Goal: Task Accomplishment & Management: Manage account settings

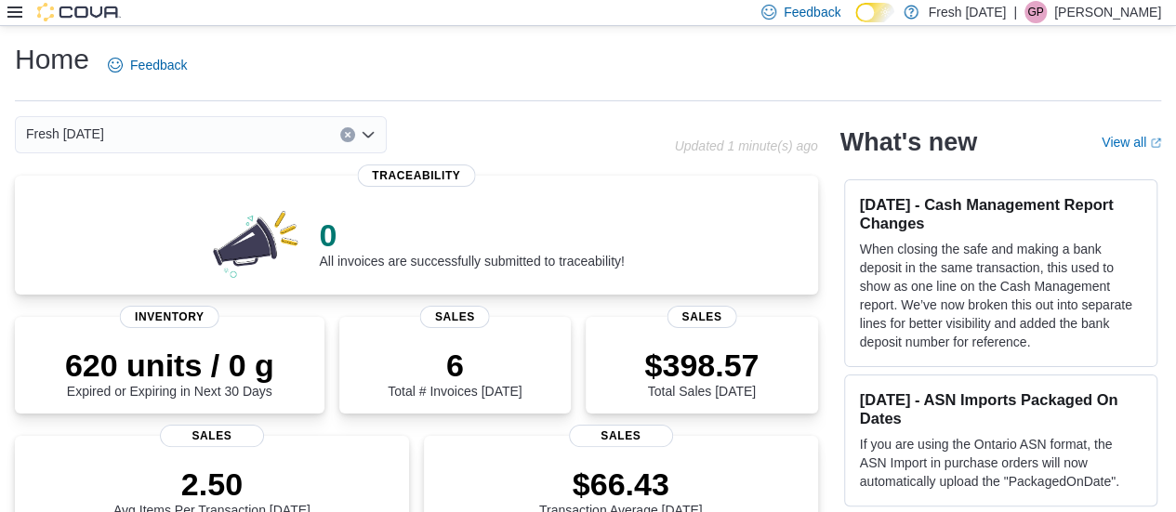
click at [8, 19] on icon at bounding box center [14, 12] width 15 height 15
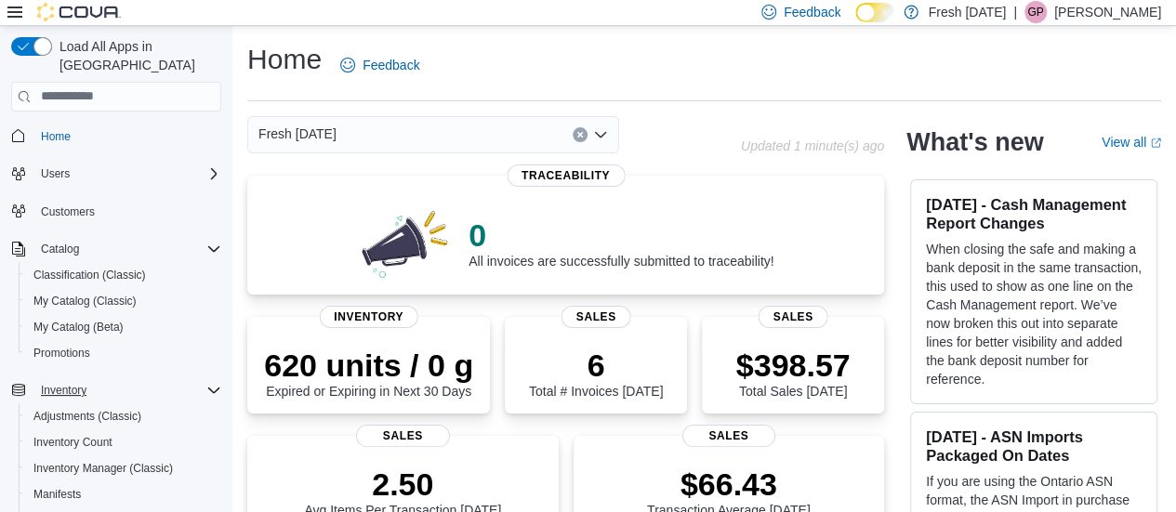
scroll to position [331, 0]
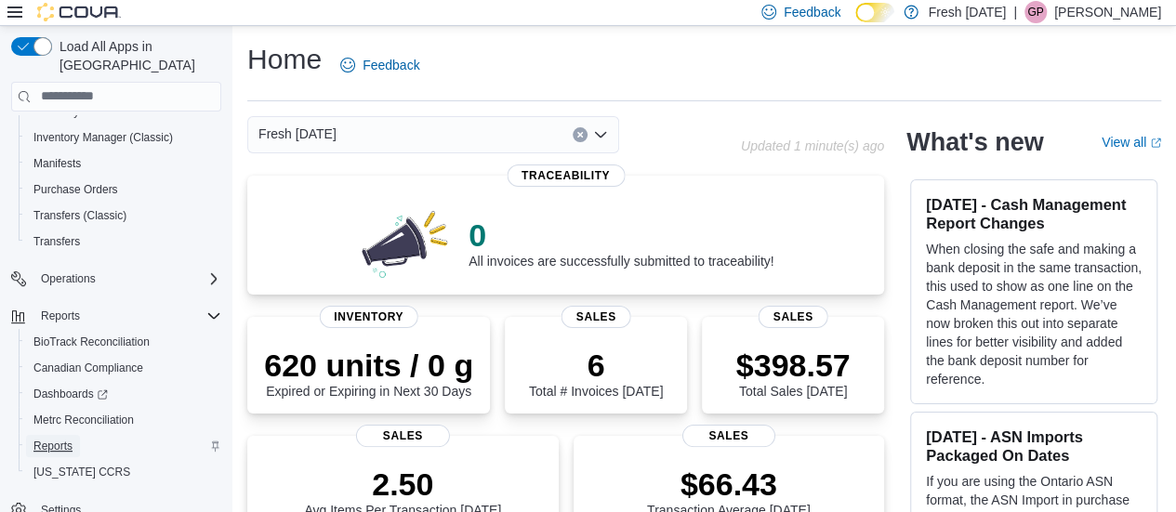
click at [62, 439] on span "Reports" at bounding box center [52, 446] width 39 height 15
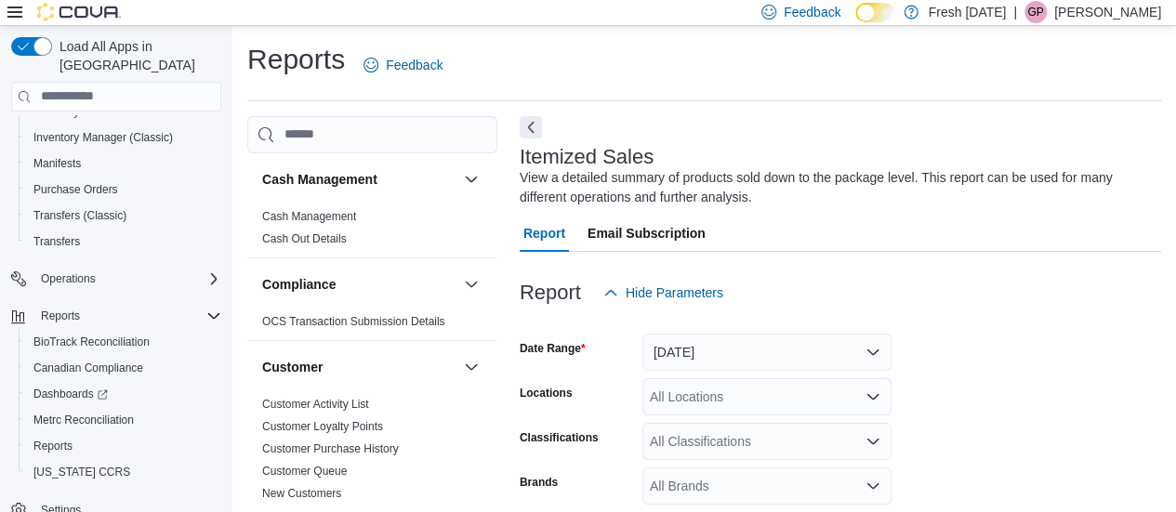
click at [646, 240] on span "Email Subscription" at bounding box center [647, 233] width 118 height 37
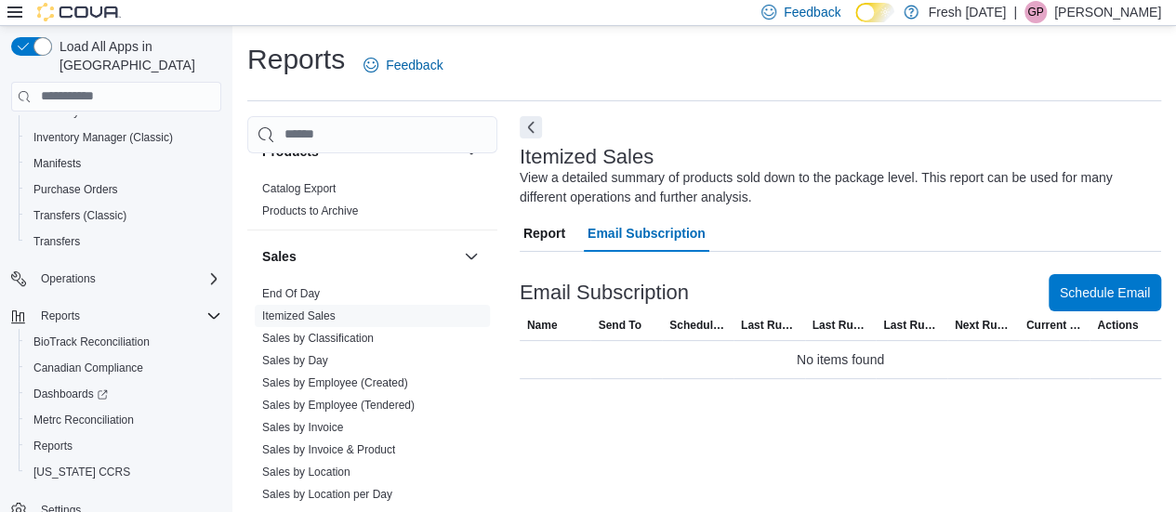
scroll to position [1243, 0]
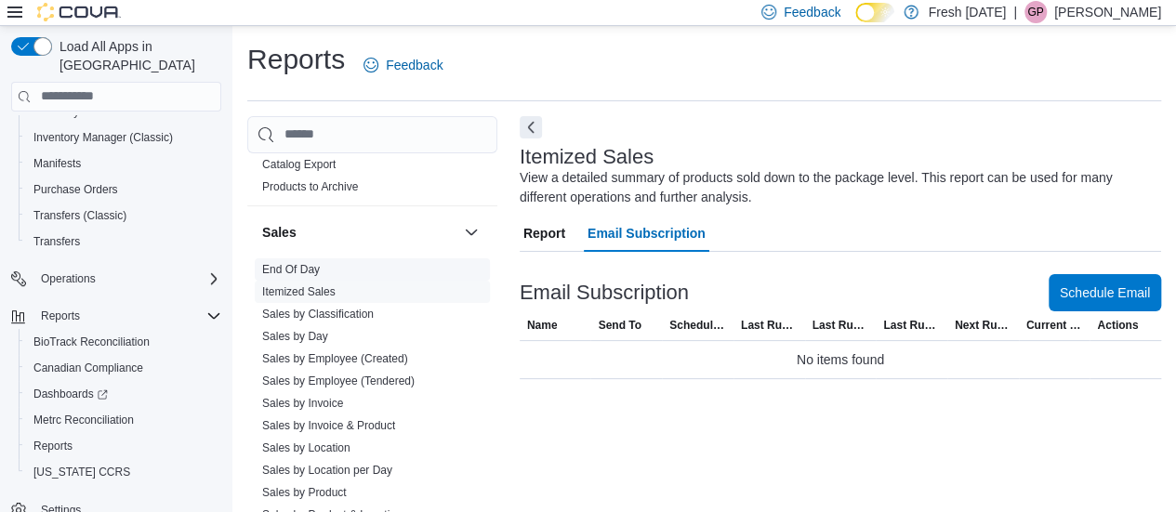
click at [311, 267] on link "End Of Day" at bounding box center [291, 269] width 58 height 13
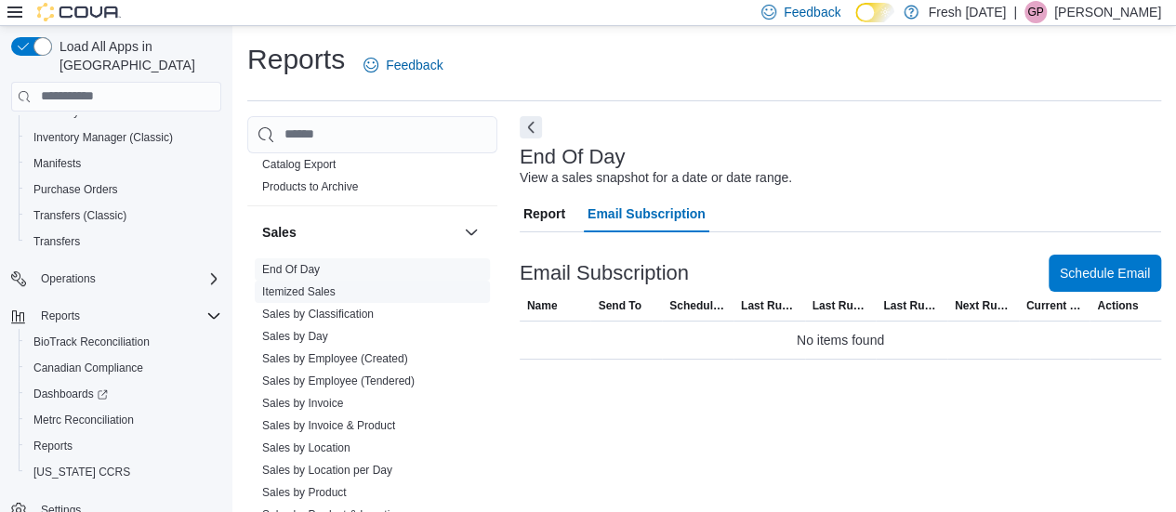
click at [321, 285] on link "Itemized Sales" at bounding box center [298, 291] width 73 height 13
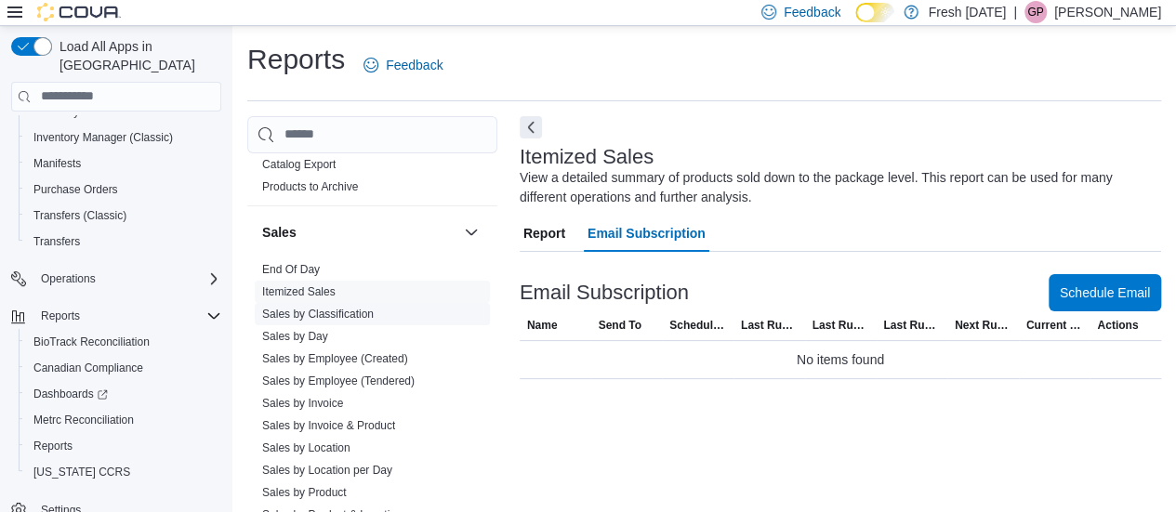
click at [357, 317] on span "Sales by Classification" at bounding box center [318, 314] width 112 height 15
click at [325, 313] on link "Sales by Classification" at bounding box center [318, 314] width 112 height 13
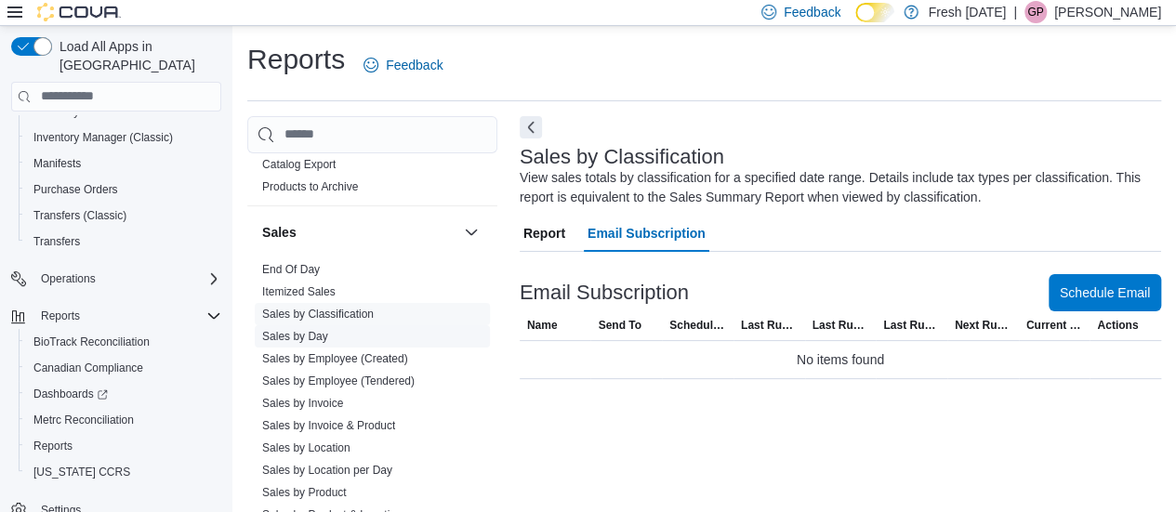
click at [299, 331] on link "Sales by Day" at bounding box center [295, 336] width 66 height 13
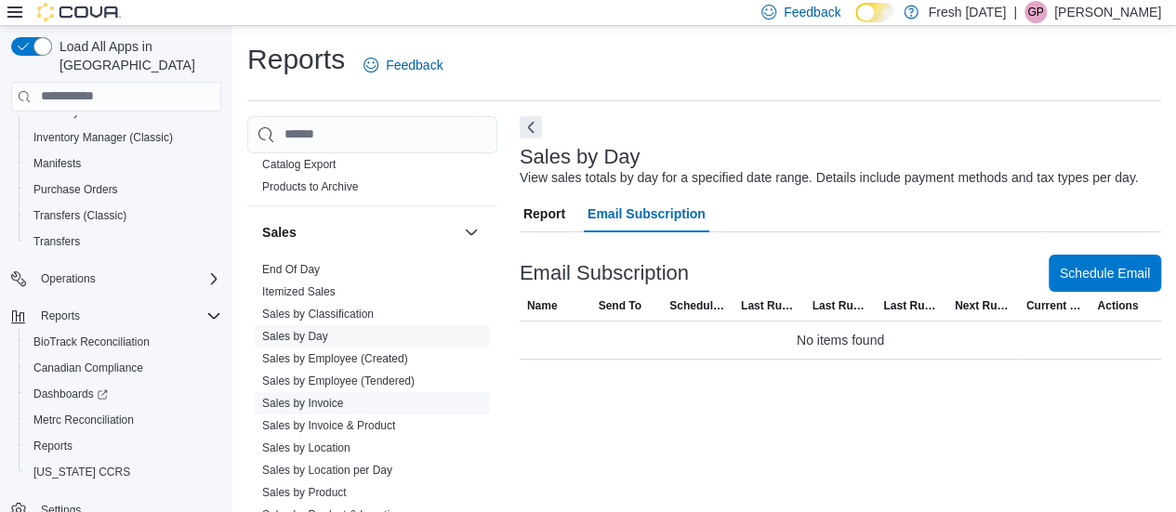
click at [328, 405] on link "Sales by Invoice" at bounding box center [302, 403] width 81 height 13
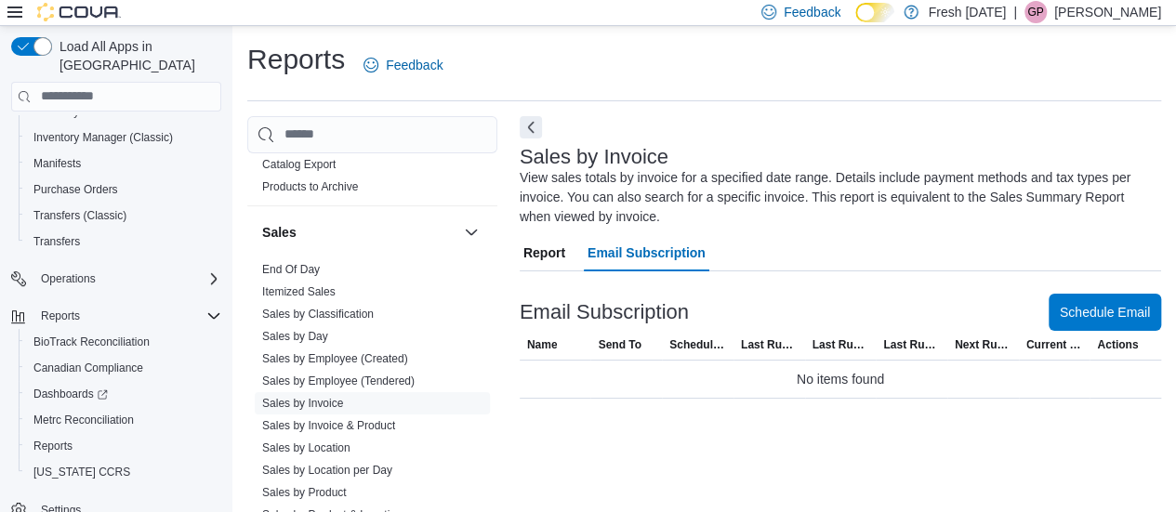
scroll to position [39, 0]
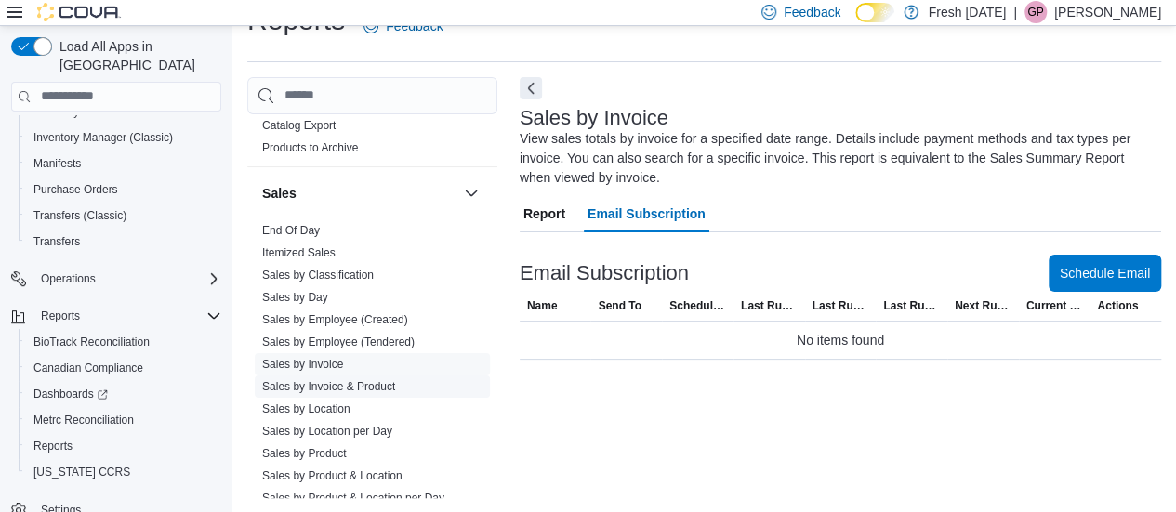
click at [311, 380] on link "Sales by Invoice & Product" at bounding box center [328, 386] width 133 height 13
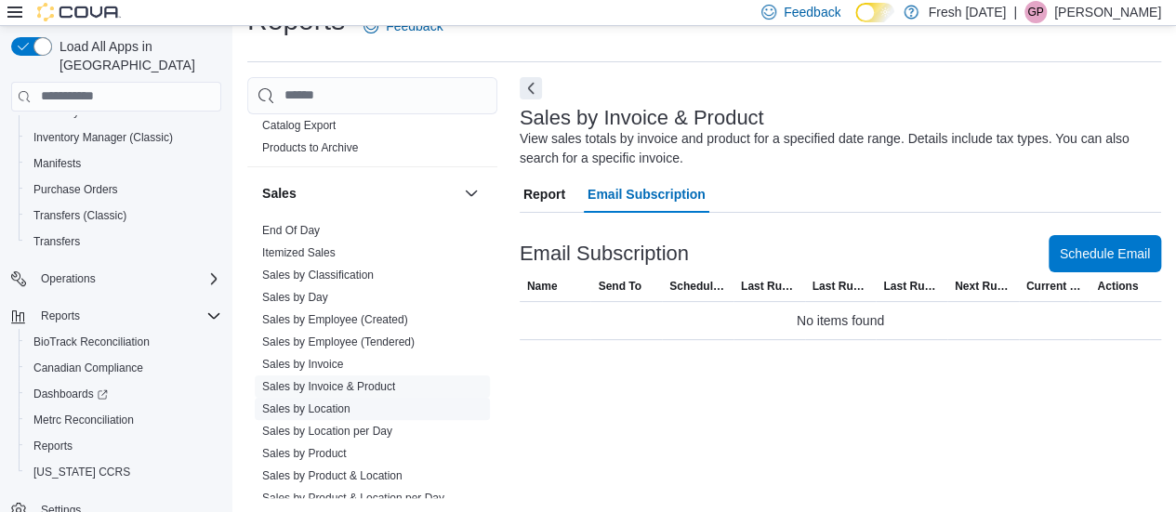
click at [332, 403] on link "Sales by Location" at bounding box center [306, 409] width 88 height 13
click at [313, 426] on link "Sales by Location per Day" at bounding box center [327, 431] width 130 height 13
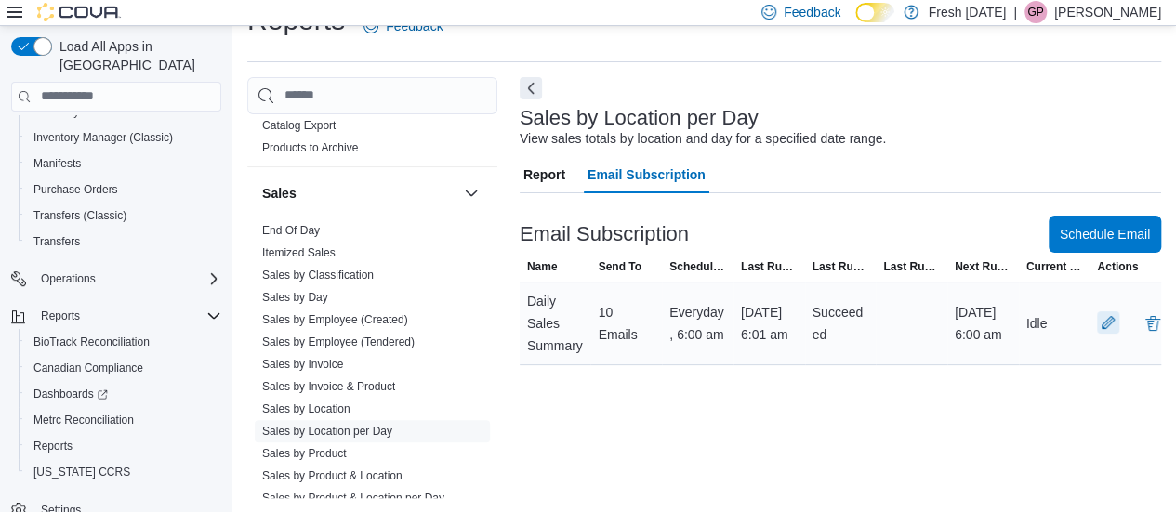
click at [1116, 334] on button "button" at bounding box center [1108, 323] width 22 height 22
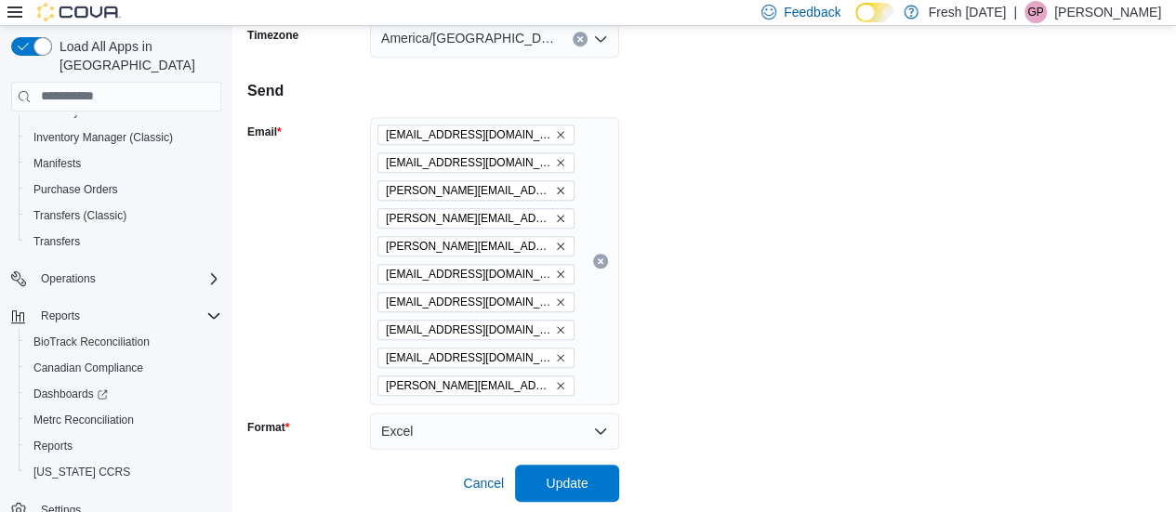
scroll to position [664, 0]
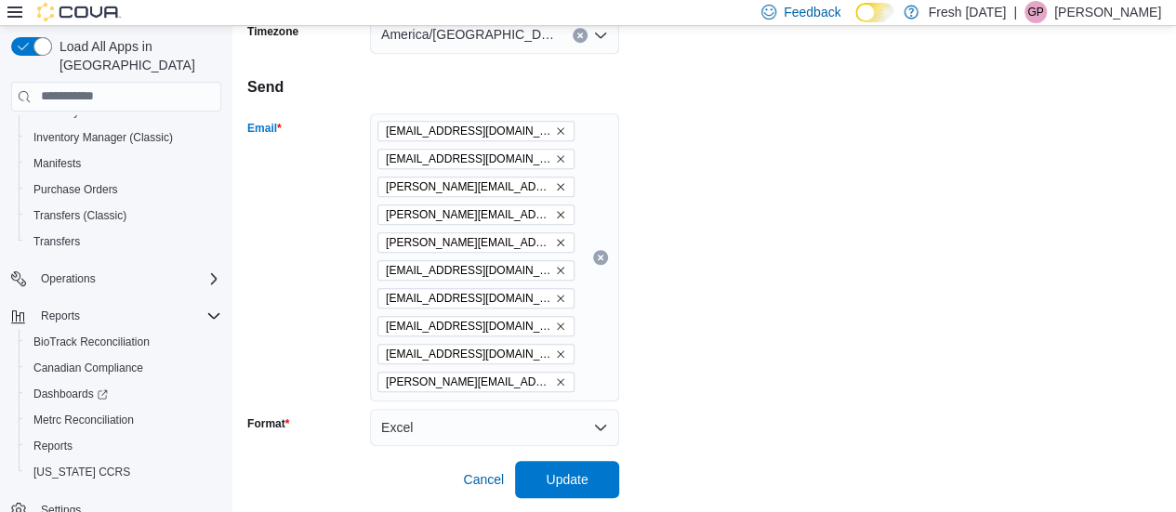
click at [557, 269] on icon "Remove jbratton@gooddayfarm.com from selection in this group" at bounding box center [560, 270] width 7 height 7
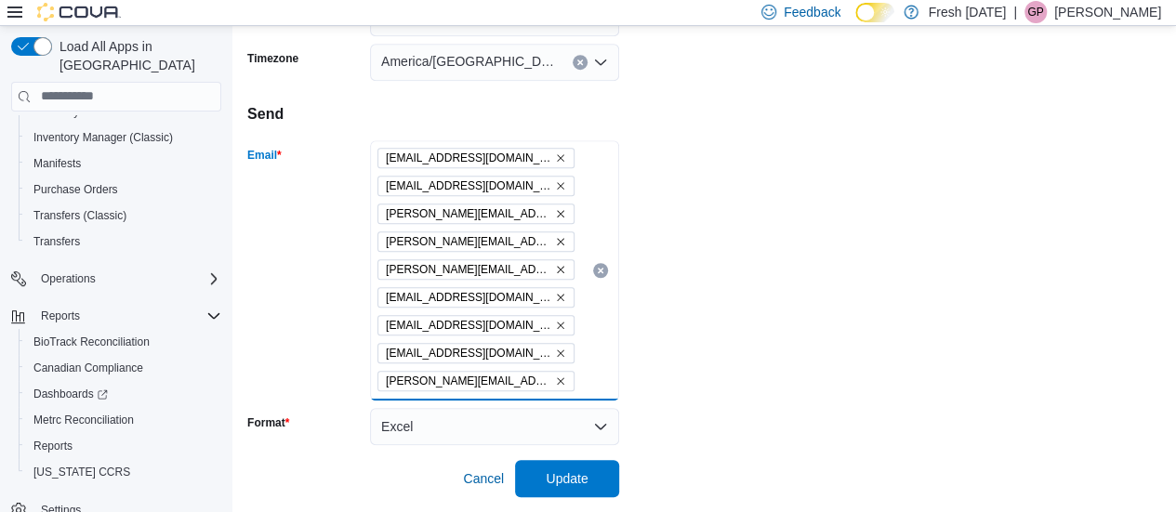
scroll to position [636, 0]
click at [555, 299] on icon "Remove mfrisby@gooddayfarm.com from selection in this group" at bounding box center [560, 298] width 11 height 11
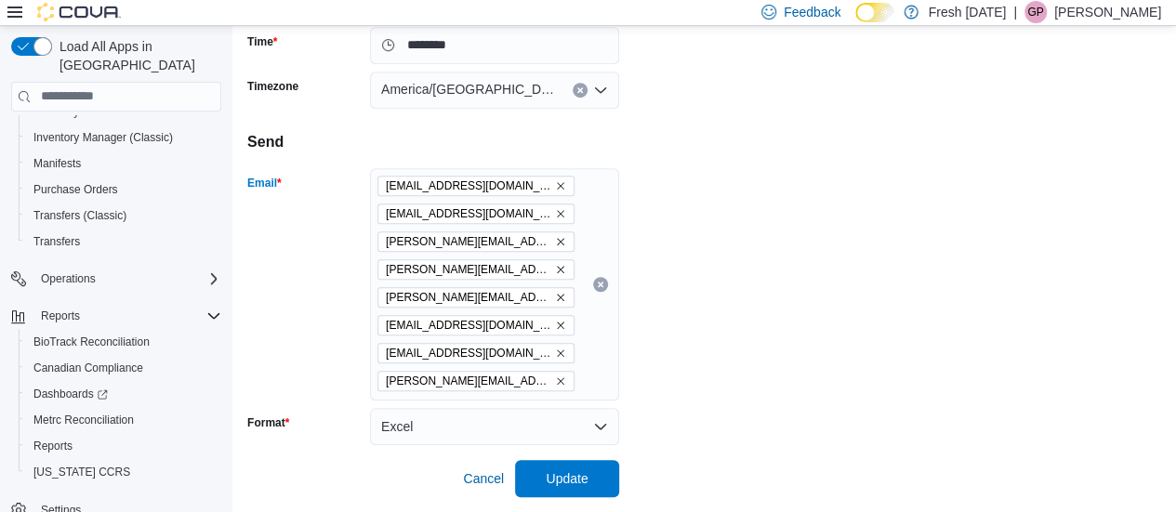
scroll to position [608, 0]
click at [555, 325] on icon "Remove ggellerson@gooddayfarm.com from selection in this group" at bounding box center [560, 326] width 11 height 11
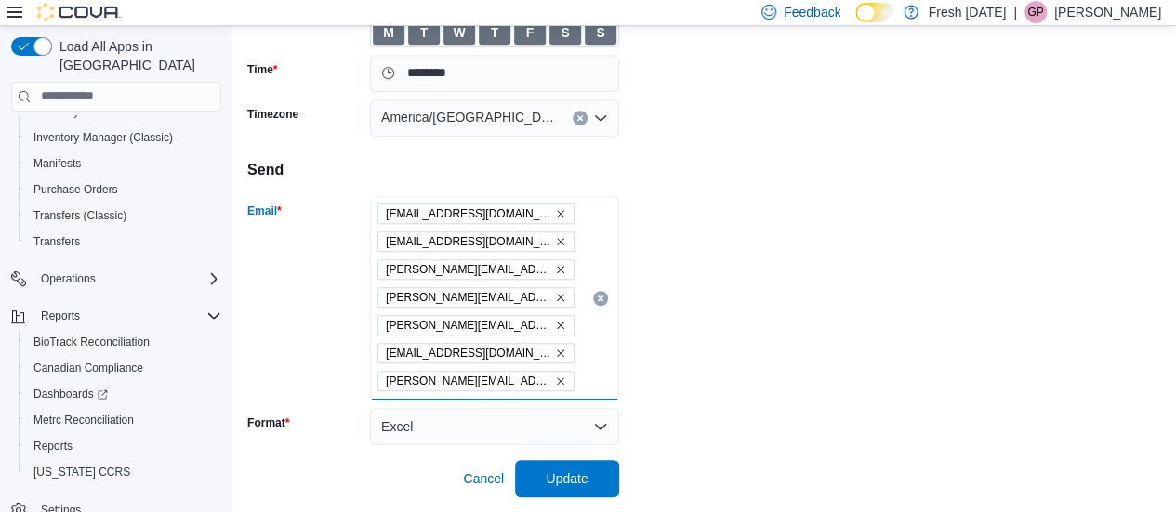
scroll to position [580, 0]
click at [555, 357] on icon "Remove tgill@gooddayfarm.com from selection in this group" at bounding box center [560, 354] width 11 height 11
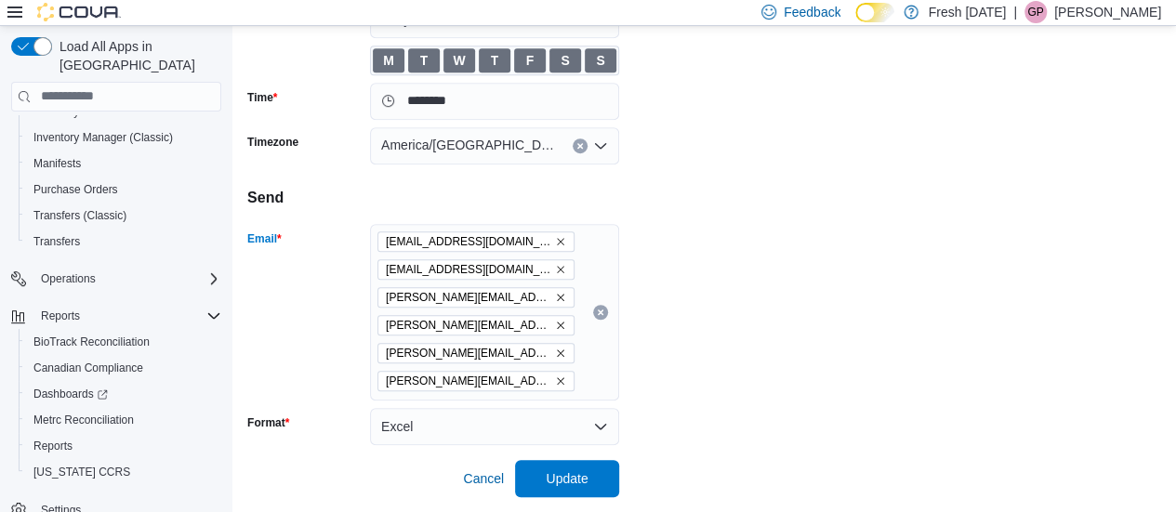
scroll to position [552, 0]
click at [554, 484] on span "Update" at bounding box center [567, 479] width 42 height 19
